Goal: Information Seeking & Learning: Learn about a topic

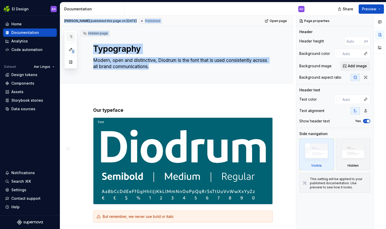
drag, startPoint x: 68, startPoint y: 34, endPoint x: 71, endPoint y: 32, distance: 2.9
click at [71, 32] on div "**********" at bounding box center [223, 122] width 326 height 213
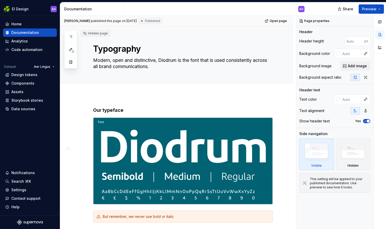
drag, startPoint x: 192, startPoint y: 5, endPoint x: 173, endPoint y: 10, distance: 19.7
click at [191, 5] on div "AO" at bounding box center [217, 8] width 184 height 13
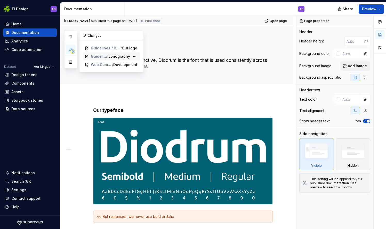
click at [113, 57] on span "Iconography" at bounding box center [118, 56] width 23 height 5
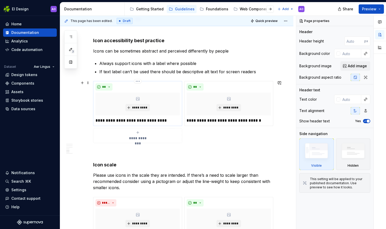
scroll to position [515, 0]
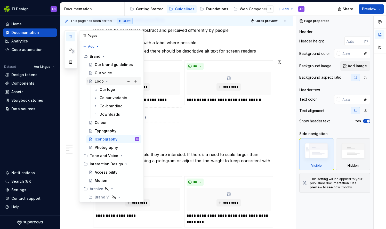
click at [97, 81] on div "Logo" at bounding box center [99, 81] width 9 height 5
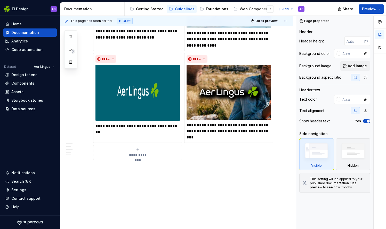
scroll to position [1246, 0]
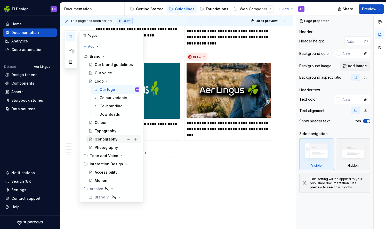
click at [107, 140] on div "Iconography" at bounding box center [106, 138] width 23 height 5
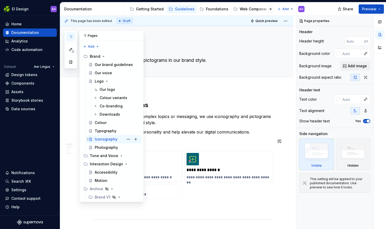
click at [100, 138] on div "Iconography" at bounding box center [106, 138] width 23 height 5
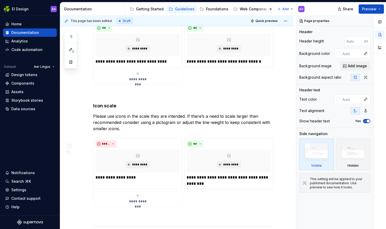
scroll to position [568, 0]
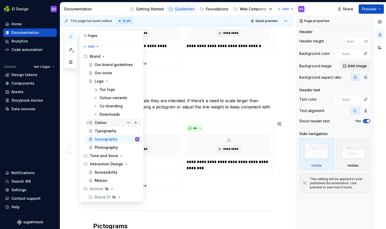
click at [102, 122] on div "Colour" at bounding box center [101, 122] width 12 height 5
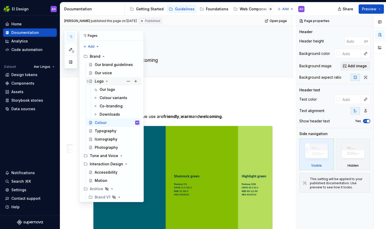
click at [94, 77] on div "Logo" at bounding box center [114, 80] width 51 height 7
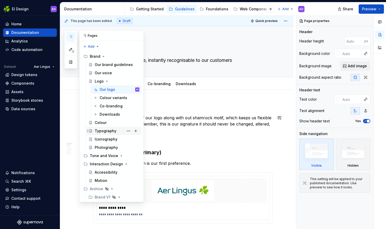
click at [106, 129] on div "Typography" at bounding box center [106, 130] width 22 height 5
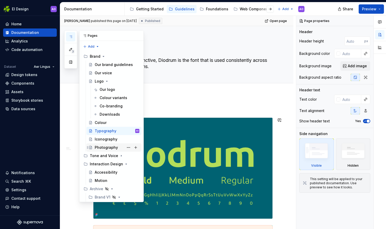
click at [99, 148] on div "Photography" at bounding box center [106, 147] width 23 height 5
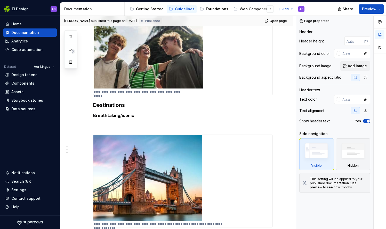
scroll to position [491, 0]
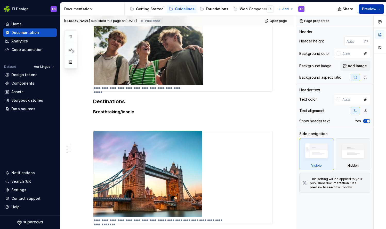
click at [377, 10] on button "Preview" at bounding box center [371, 8] width 25 height 9
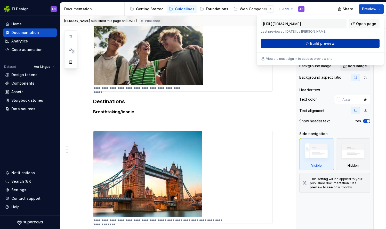
drag, startPoint x: 377, startPoint y: 10, endPoint x: 334, endPoint y: 43, distance: 54.2
click at [334, 43] on button "Build preview" at bounding box center [320, 43] width 119 height 9
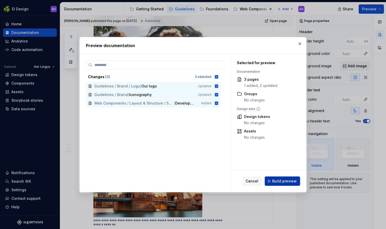
click at [272, 177] on button "Build preview" at bounding box center [282, 180] width 35 height 9
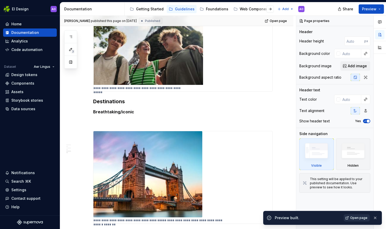
click at [359, 219] on span "Open page" at bounding box center [359, 217] width 17 height 4
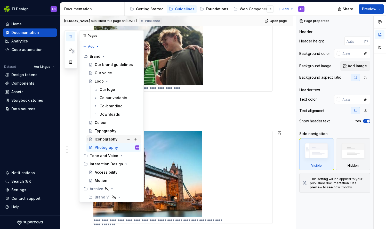
click at [113, 136] on div "Iconography" at bounding box center [117, 138] width 45 height 7
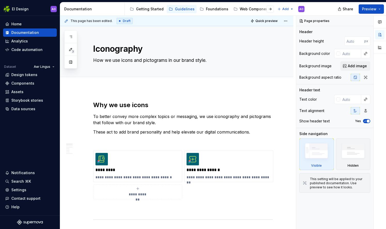
type textarea "*"
